Goal: Information Seeking & Learning: Learn about a topic

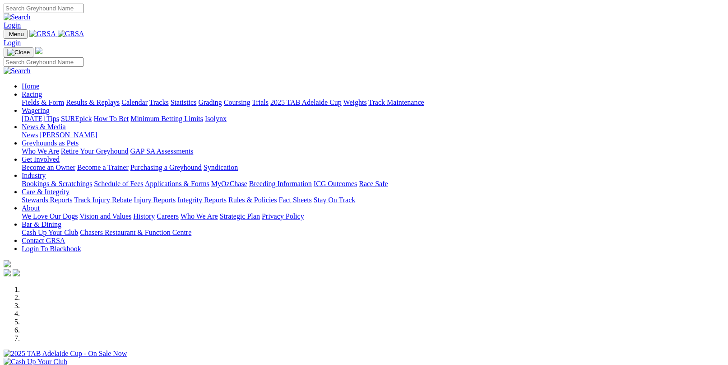
click at [50, 98] on link "Fields & Form" at bounding box center [43, 102] width 42 height 8
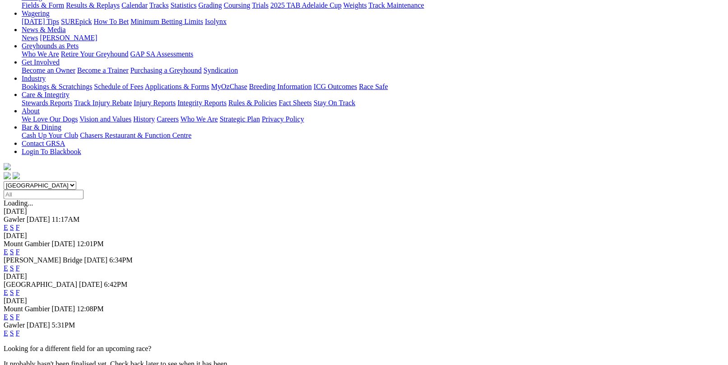
scroll to position [135, 0]
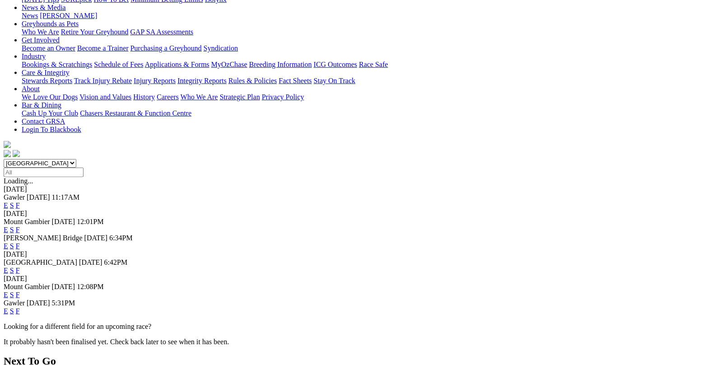
click at [20, 226] on link "F" at bounding box center [18, 230] width 4 height 8
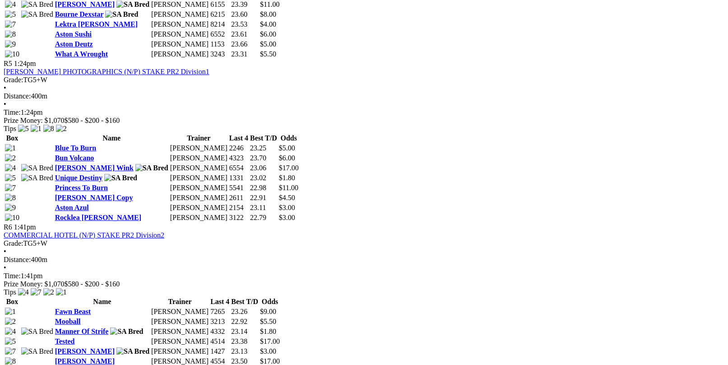
scroll to position [1083, 0]
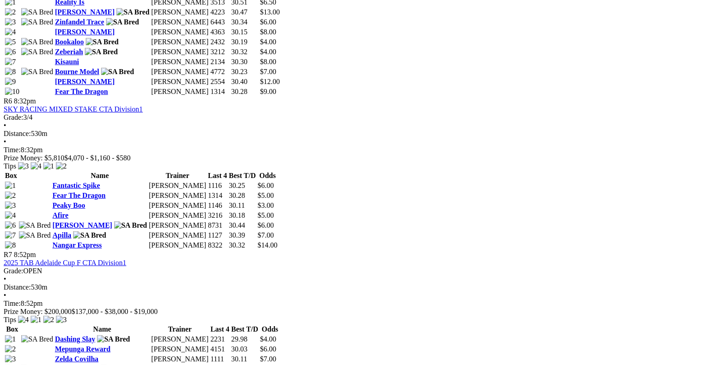
scroll to position [1264, 0]
